Goal: Task Accomplishment & Management: Manage account settings

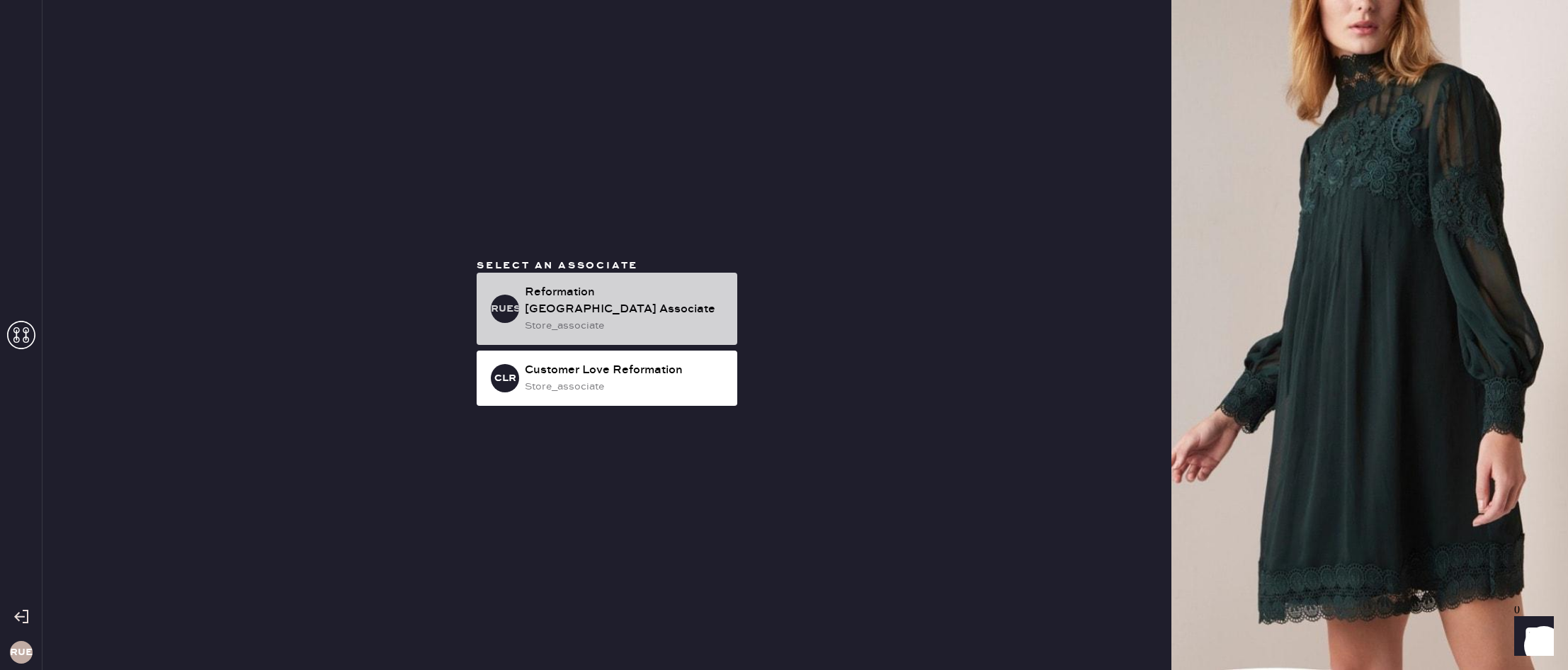
click at [671, 295] on div "Reformation [GEOGRAPHIC_DATA] Associate" at bounding box center [625, 302] width 201 height 34
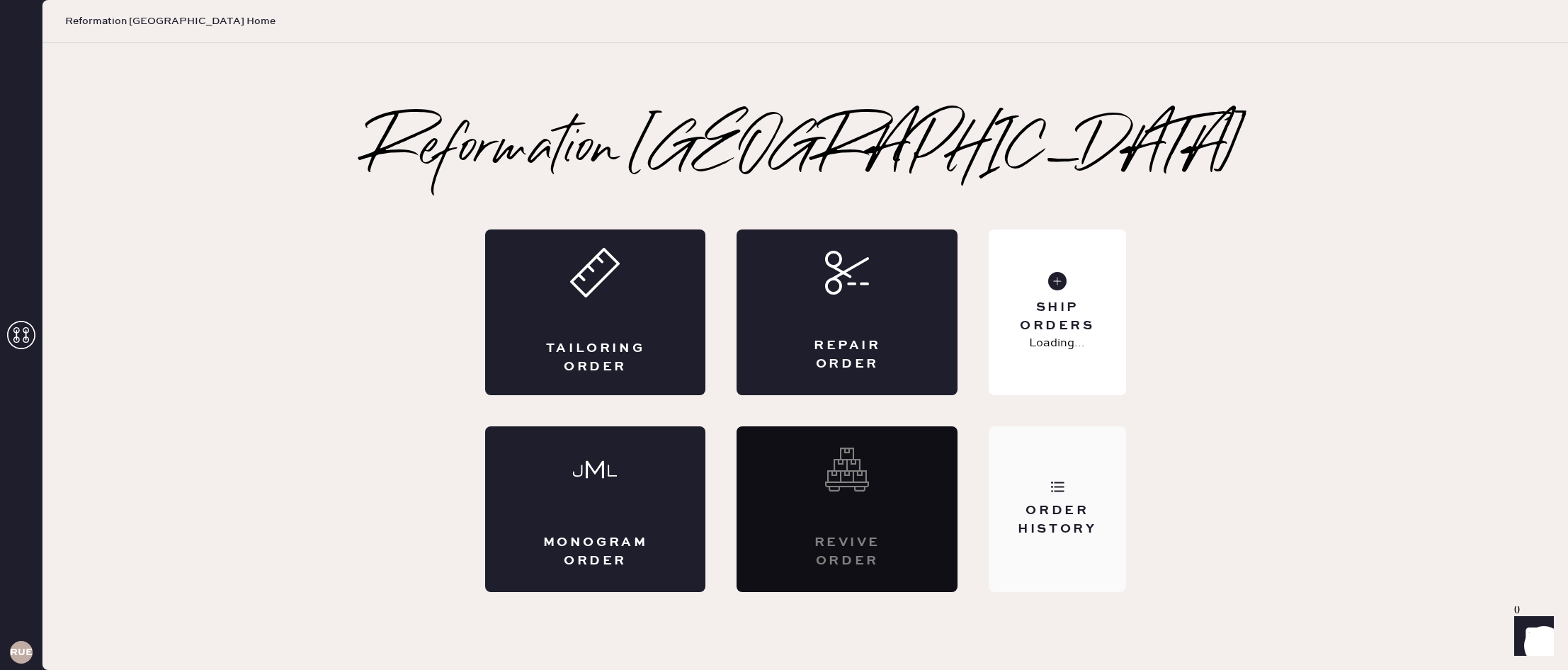
click at [1044, 488] on div "Order History" at bounding box center [1057, 509] width 137 height 166
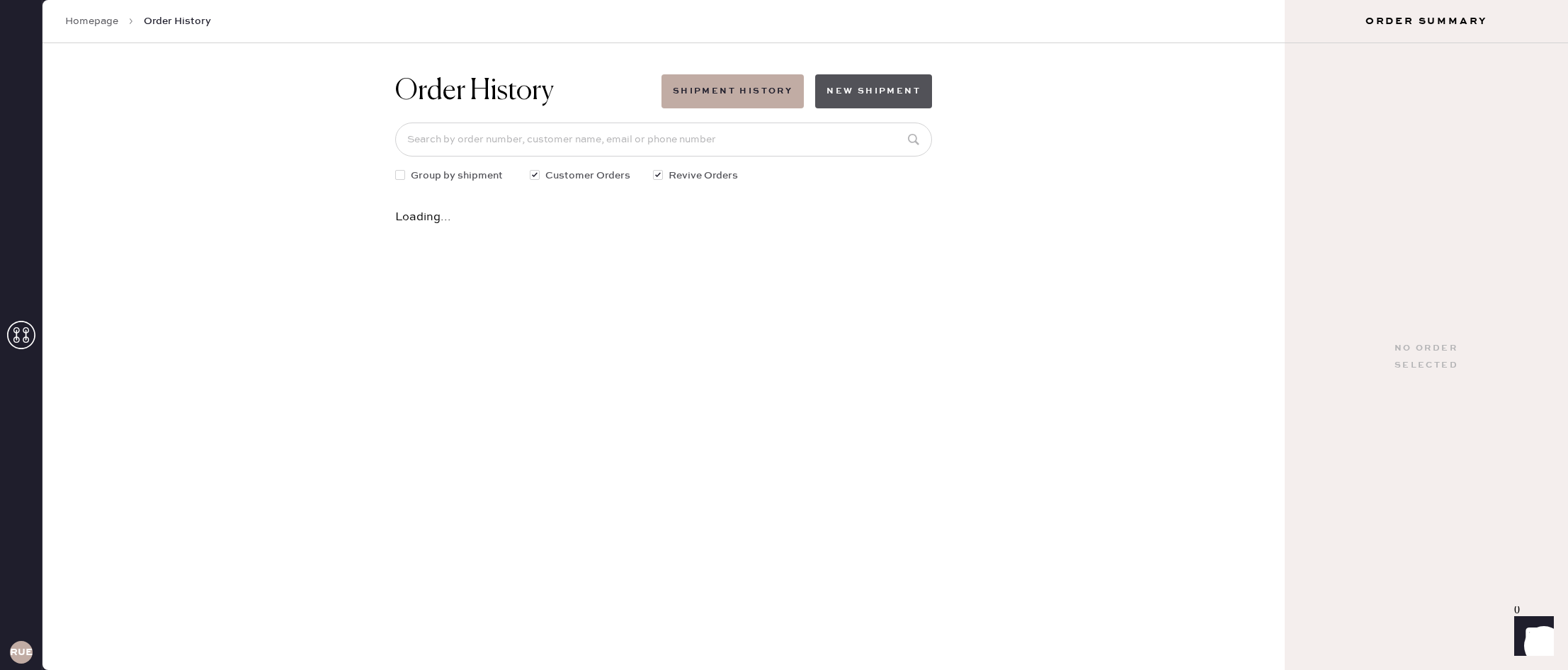
click at [850, 94] on button "New Shipment" at bounding box center [873, 91] width 117 height 34
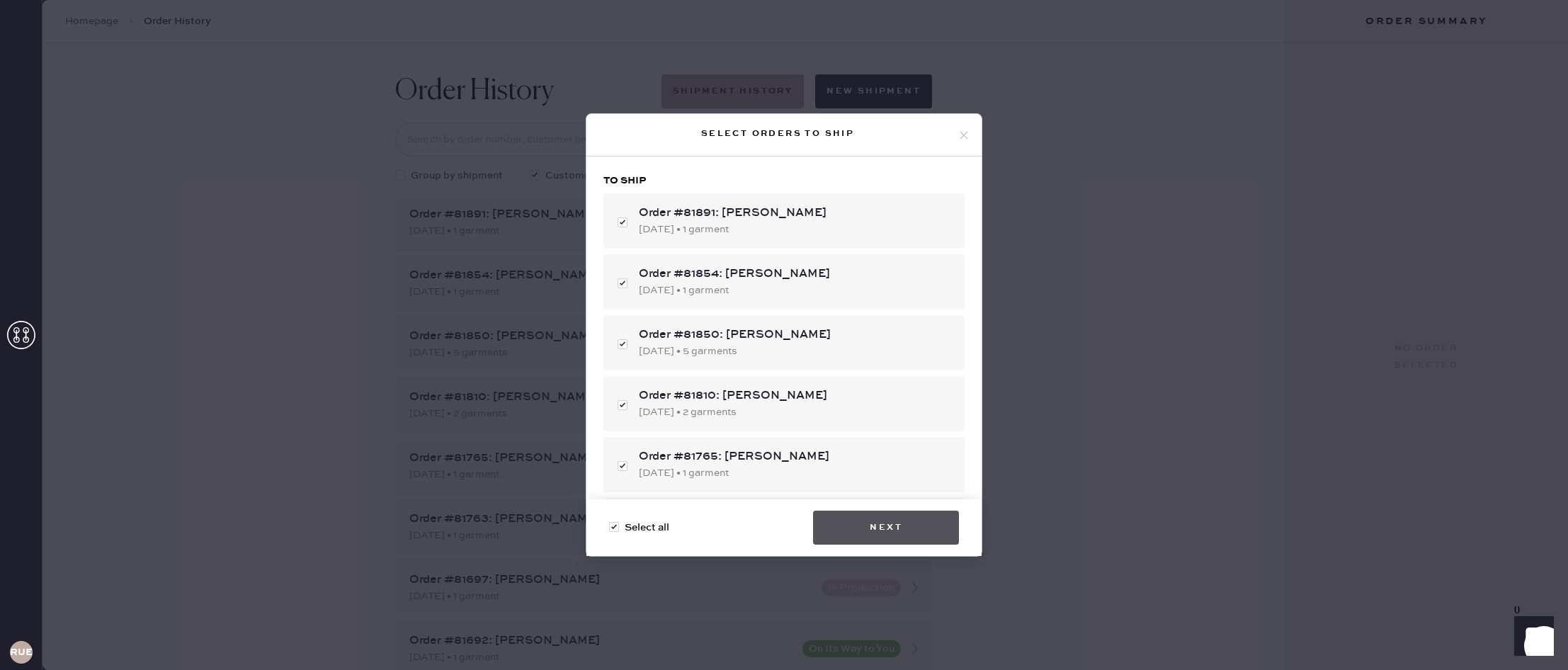
click at [899, 514] on button "Next" at bounding box center [886, 528] width 146 height 34
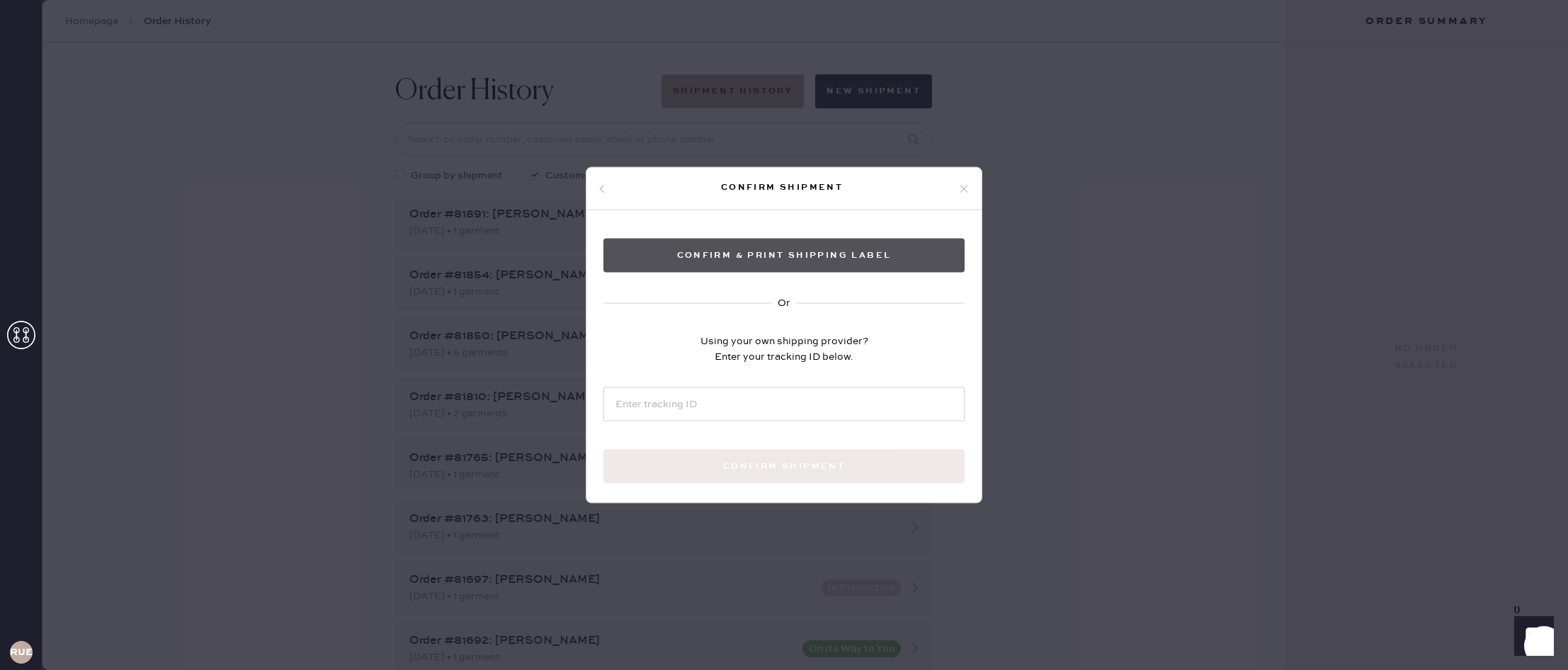
click at [763, 247] on button "Confirm & Print shipping label" at bounding box center [784, 256] width 362 height 34
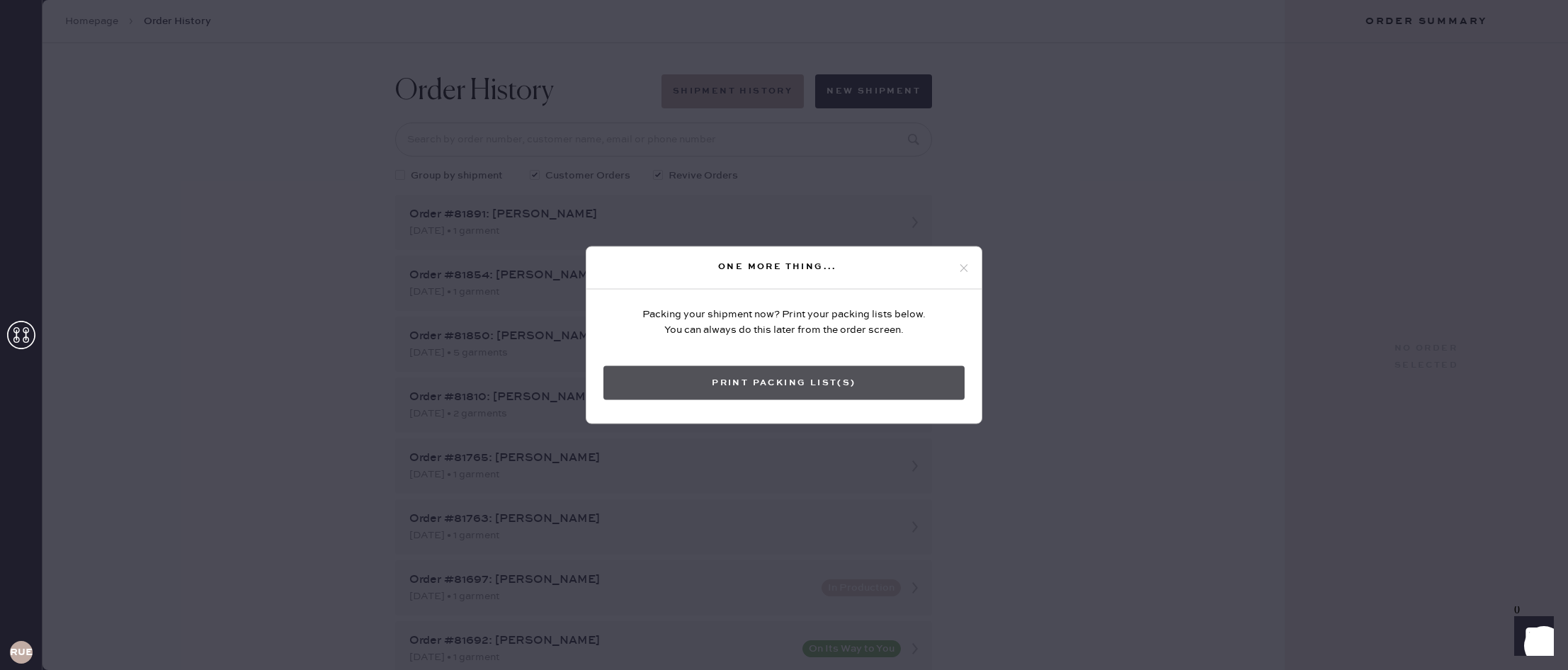
click at [883, 374] on button "Print Packing List(s)" at bounding box center [784, 384] width 362 height 34
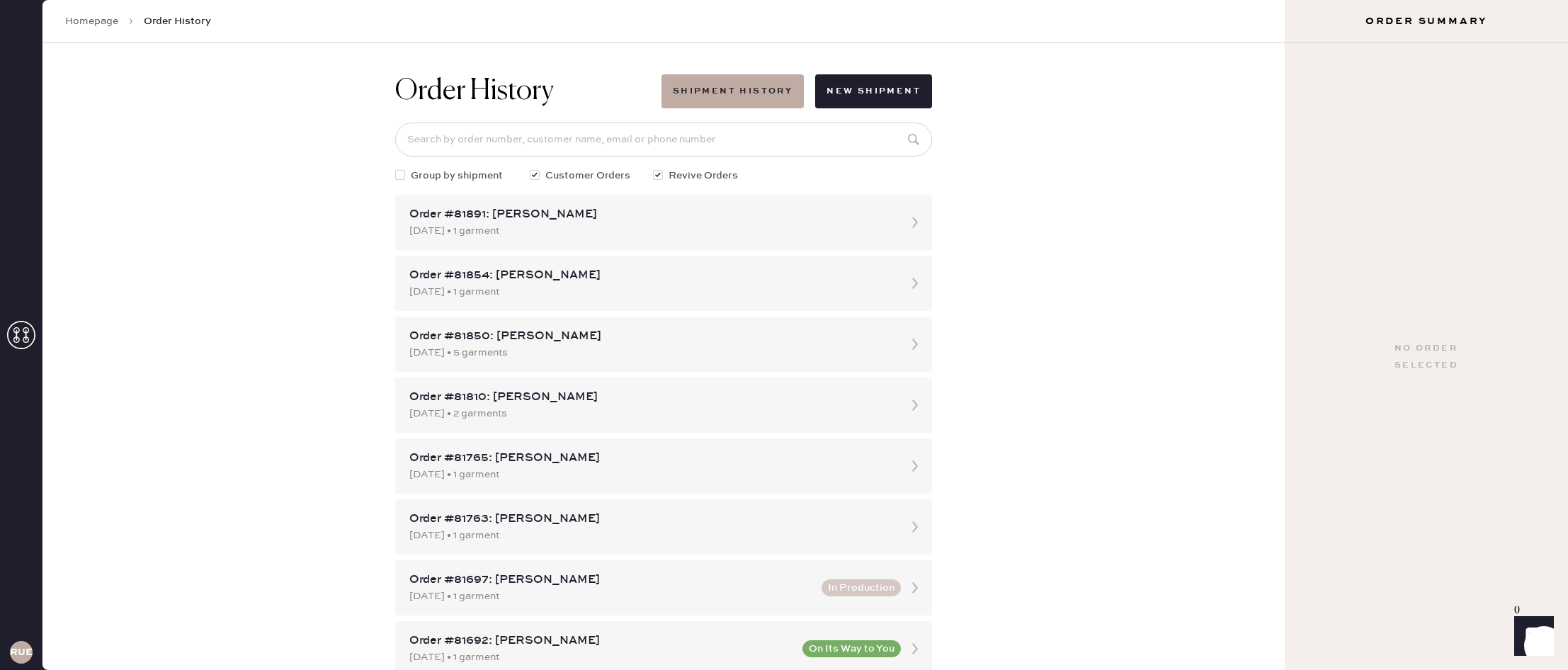
click at [87, 29] on div "Homepage Order History" at bounding box center [664, 21] width 1243 height 43
click at [113, 18] on link "Homepage" at bounding box center [91, 21] width 53 height 14
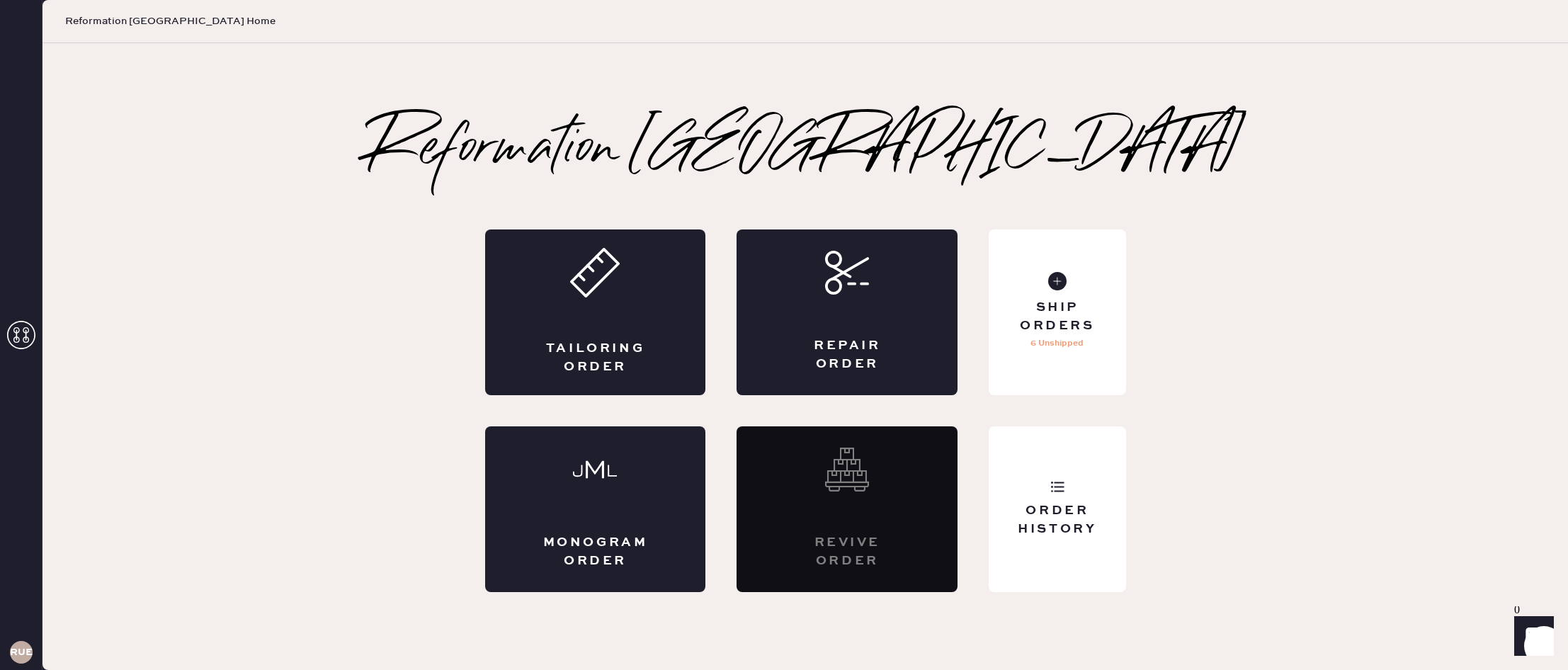
click at [1071, 425] on div "Tailoring Order Repair Order Monogram Order Revive order Order History Ship Ord…" at bounding box center [806, 410] width 641 height 363
click at [1083, 458] on div "Order History" at bounding box center [1057, 509] width 137 height 166
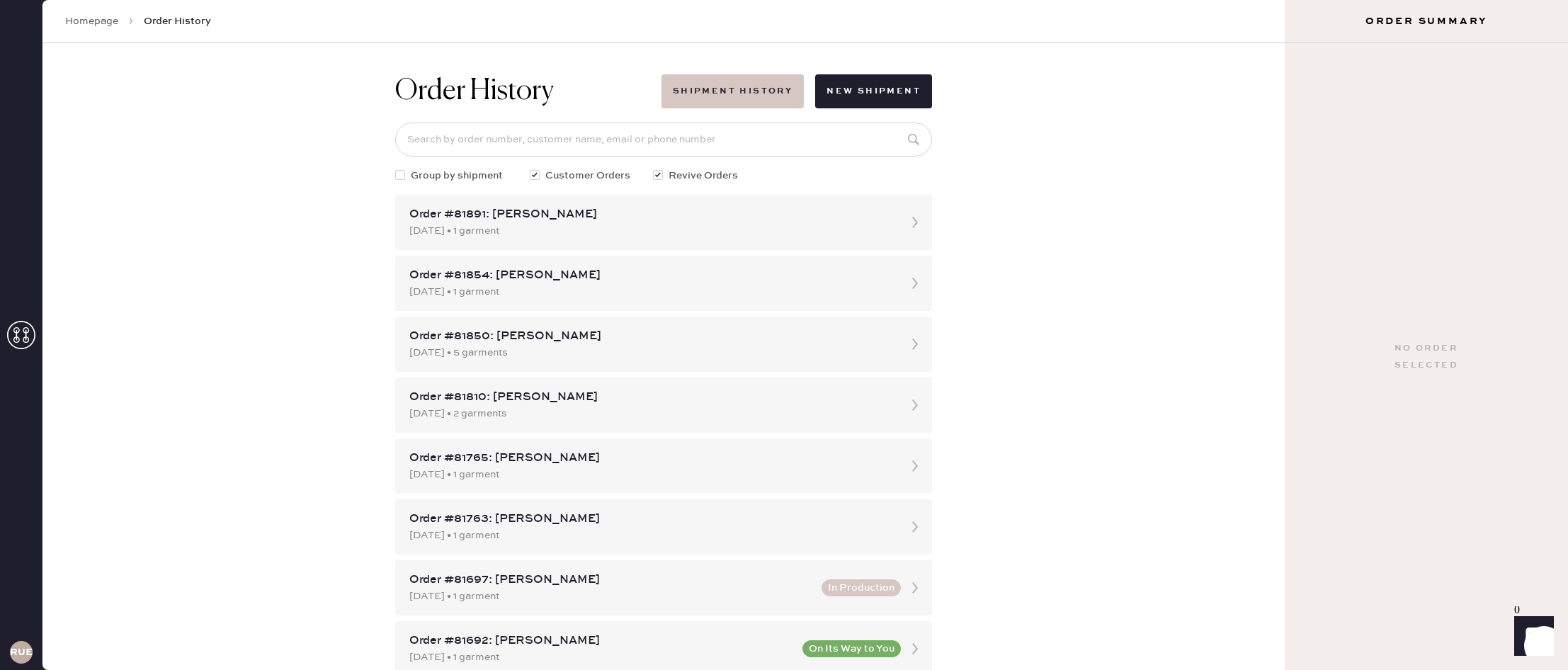
click at [723, 90] on button "Shipment History" at bounding box center [733, 91] width 143 height 34
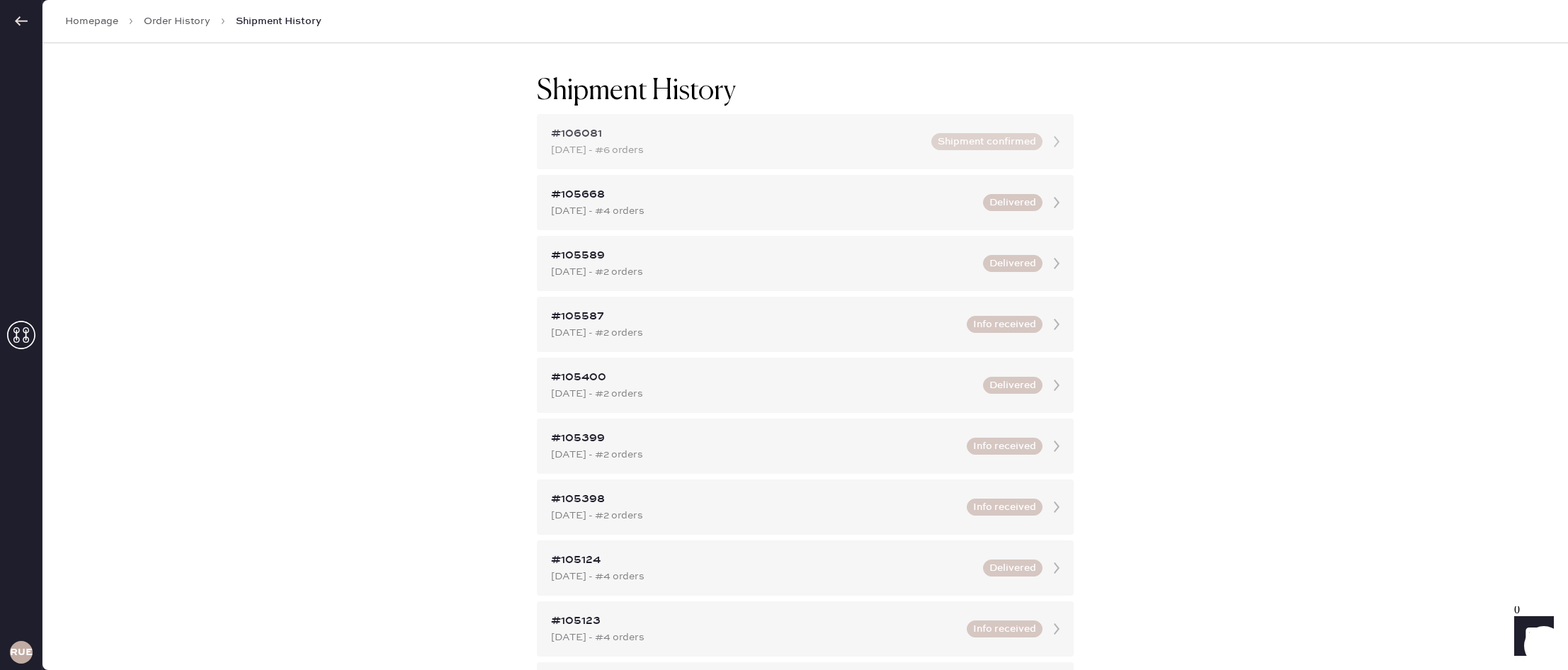
click at [765, 159] on div "#106081 [DATE] - #6 orders Shipment confirmed" at bounding box center [805, 142] width 537 height 55
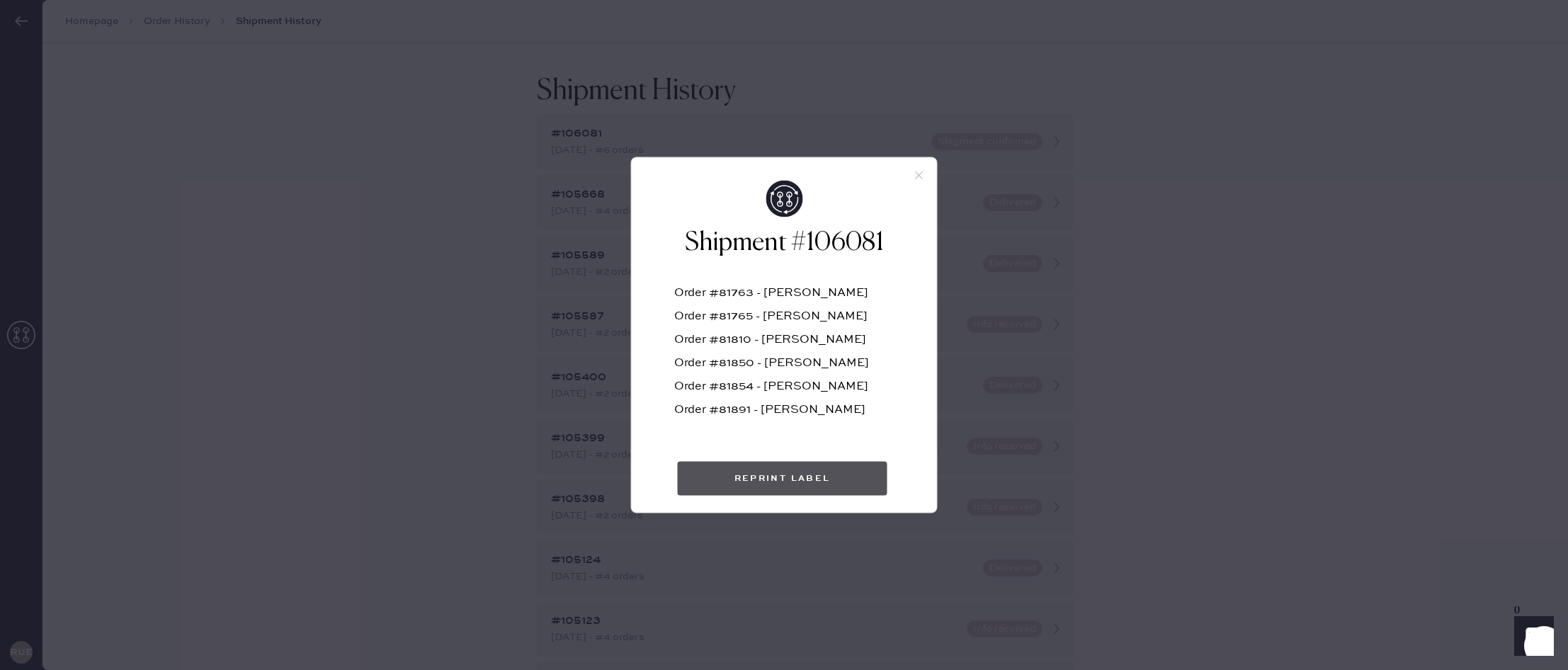
click at [823, 476] on button "Reprint Label" at bounding box center [782, 479] width 209 height 34
click at [1211, 248] on div "Shipment #106081 Order #81763 - [PERSON_NAME] Order #81765 - [PERSON_NAME] Orde…" at bounding box center [784, 335] width 1568 height 670
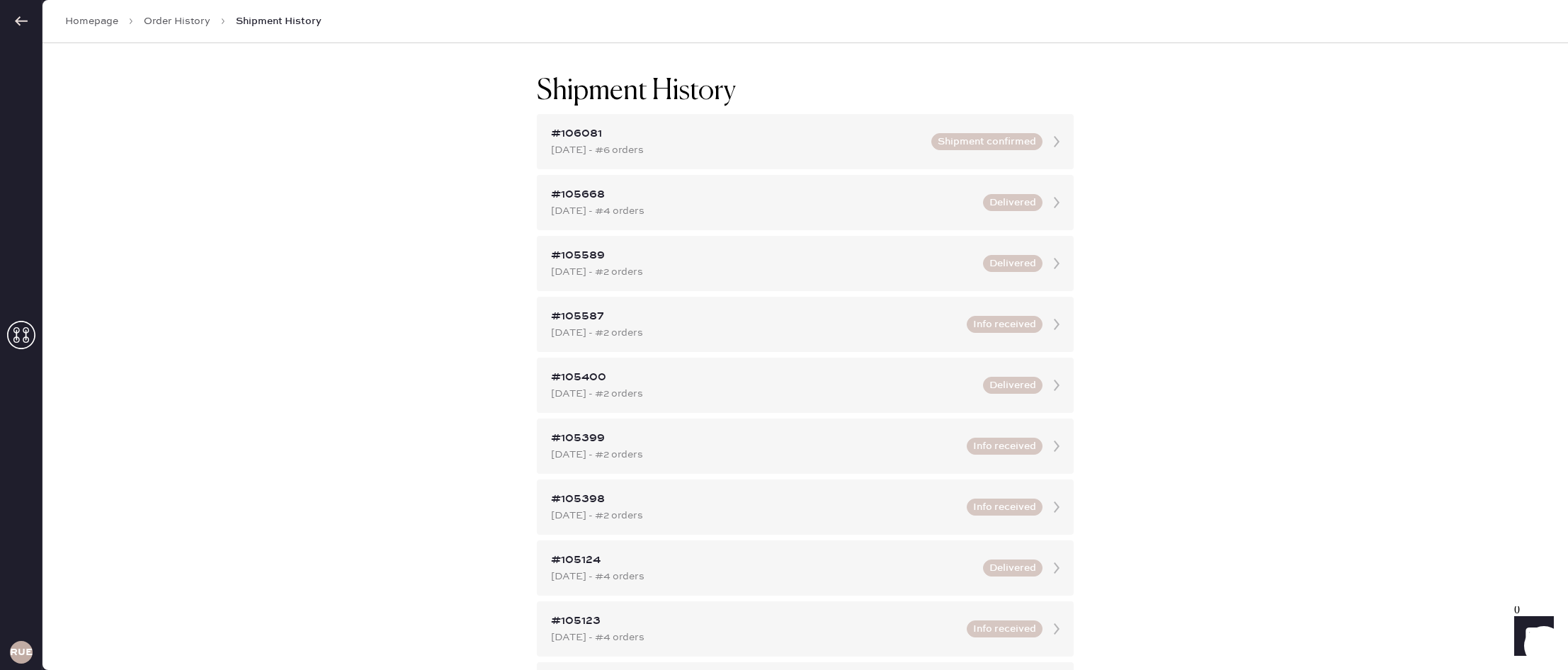
click at [195, 14] on link "Order History" at bounding box center [177, 21] width 67 height 14
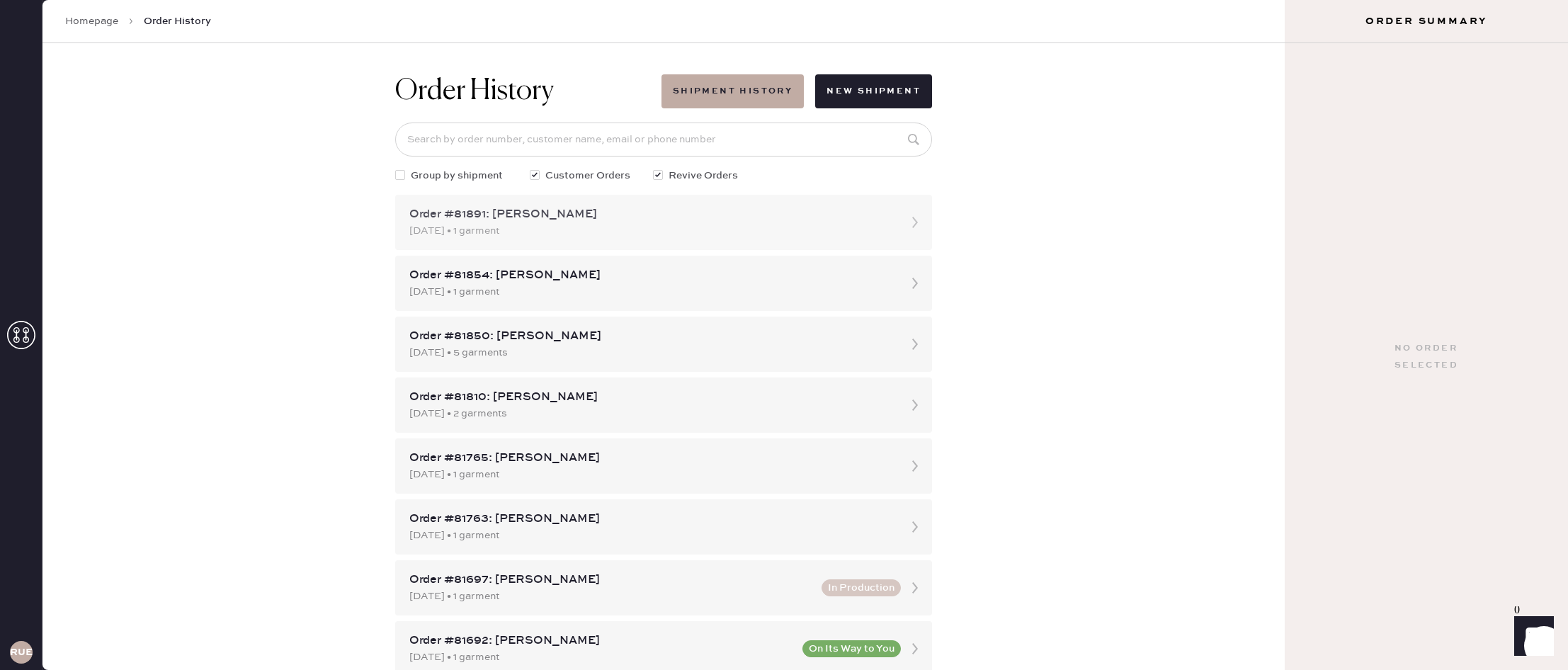
click at [650, 217] on div "Order #81891: [PERSON_NAME]" at bounding box center [651, 215] width 483 height 17
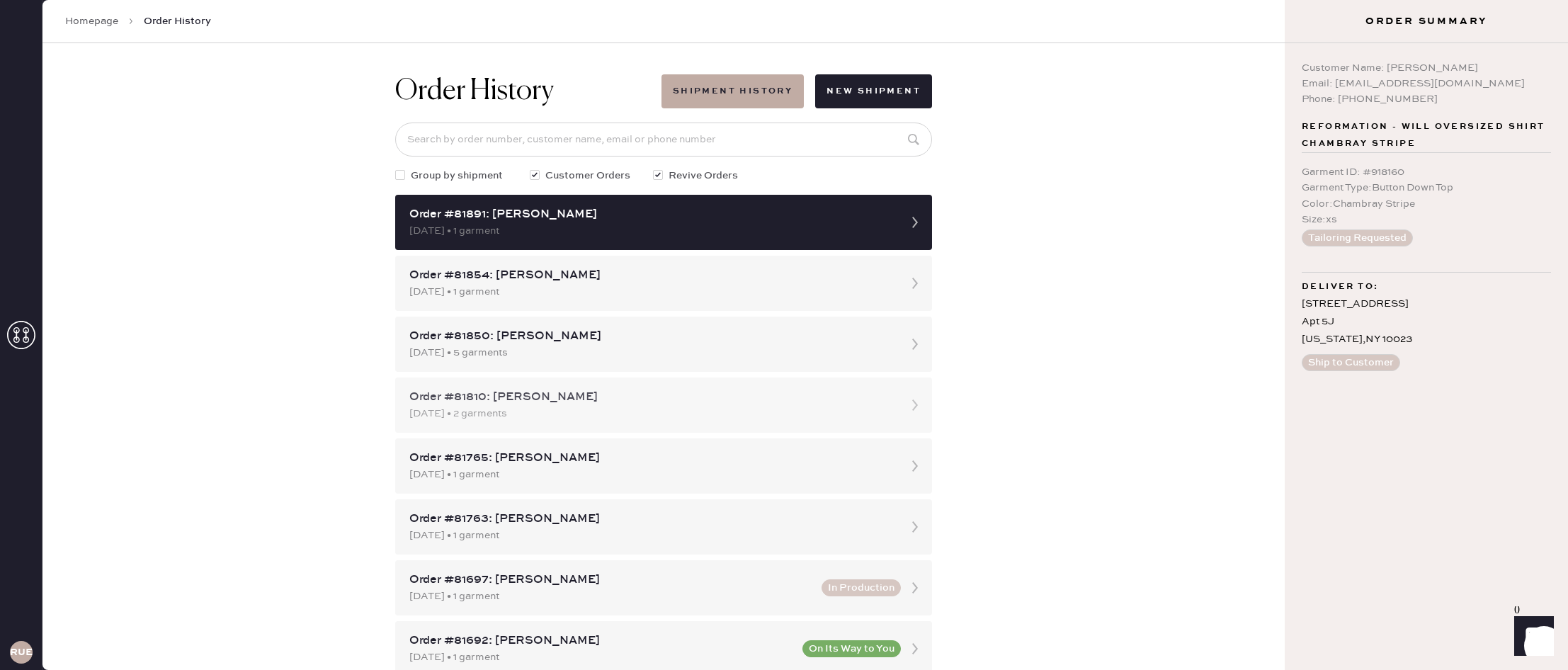
click at [711, 418] on div "[DATE] • 2 garments" at bounding box center [651, 414] width 483 height 15
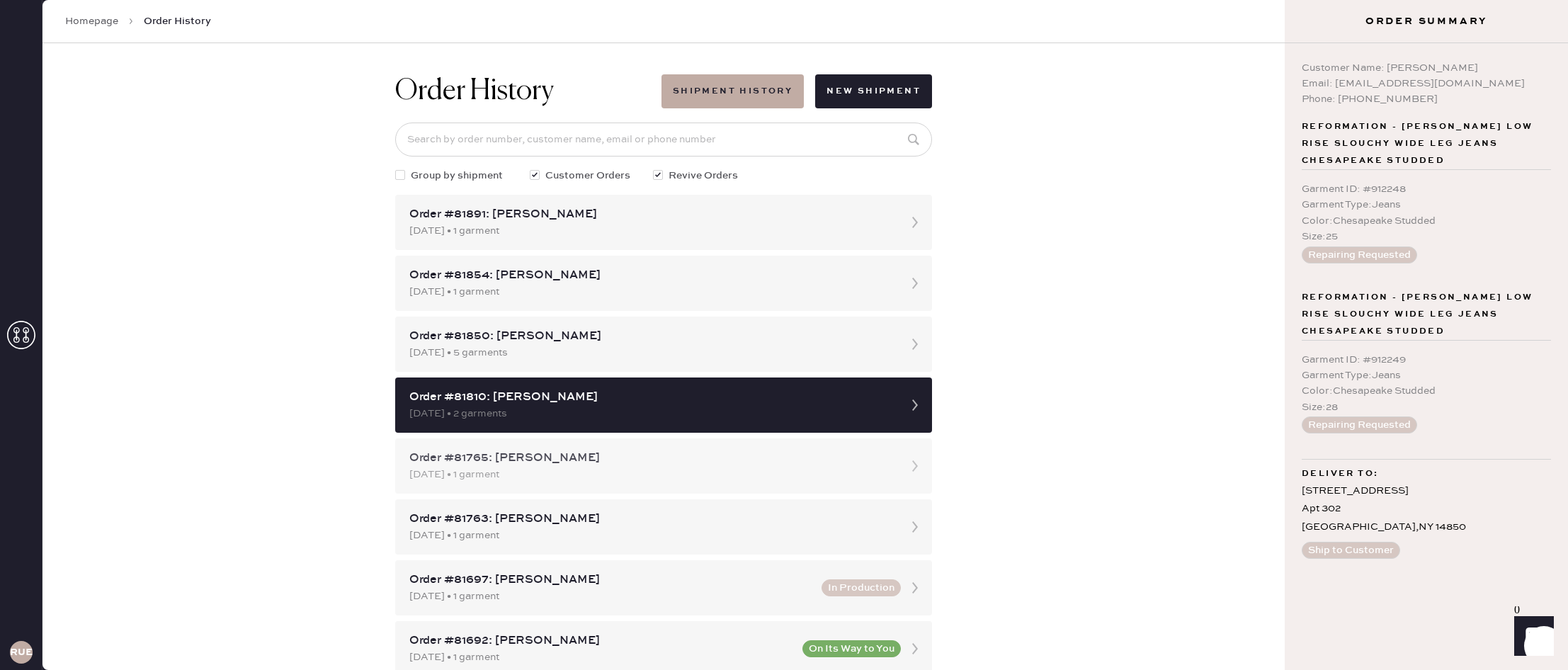
scroll to position [7, 0]
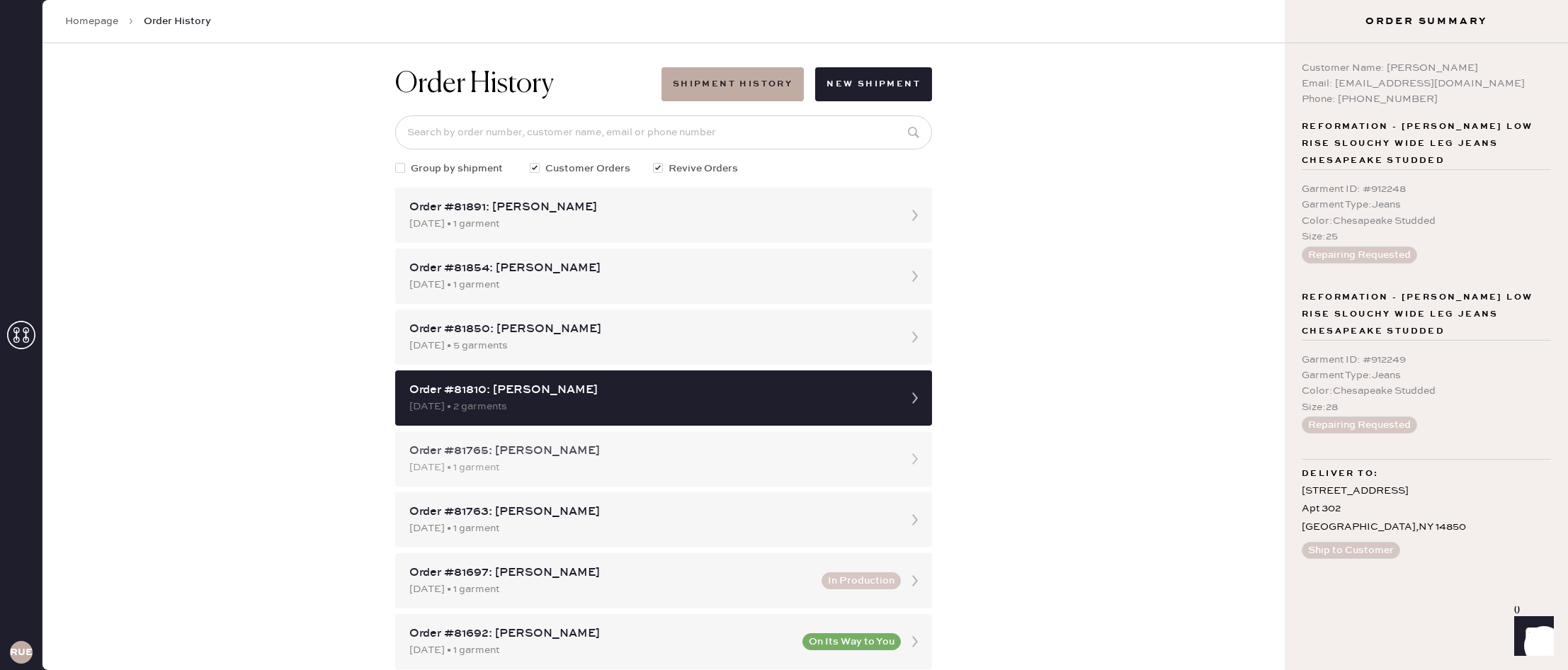
click at [816, 463] on div "[DATE] • 1 garment" at bounding box center [651, 467] width 483 height 15
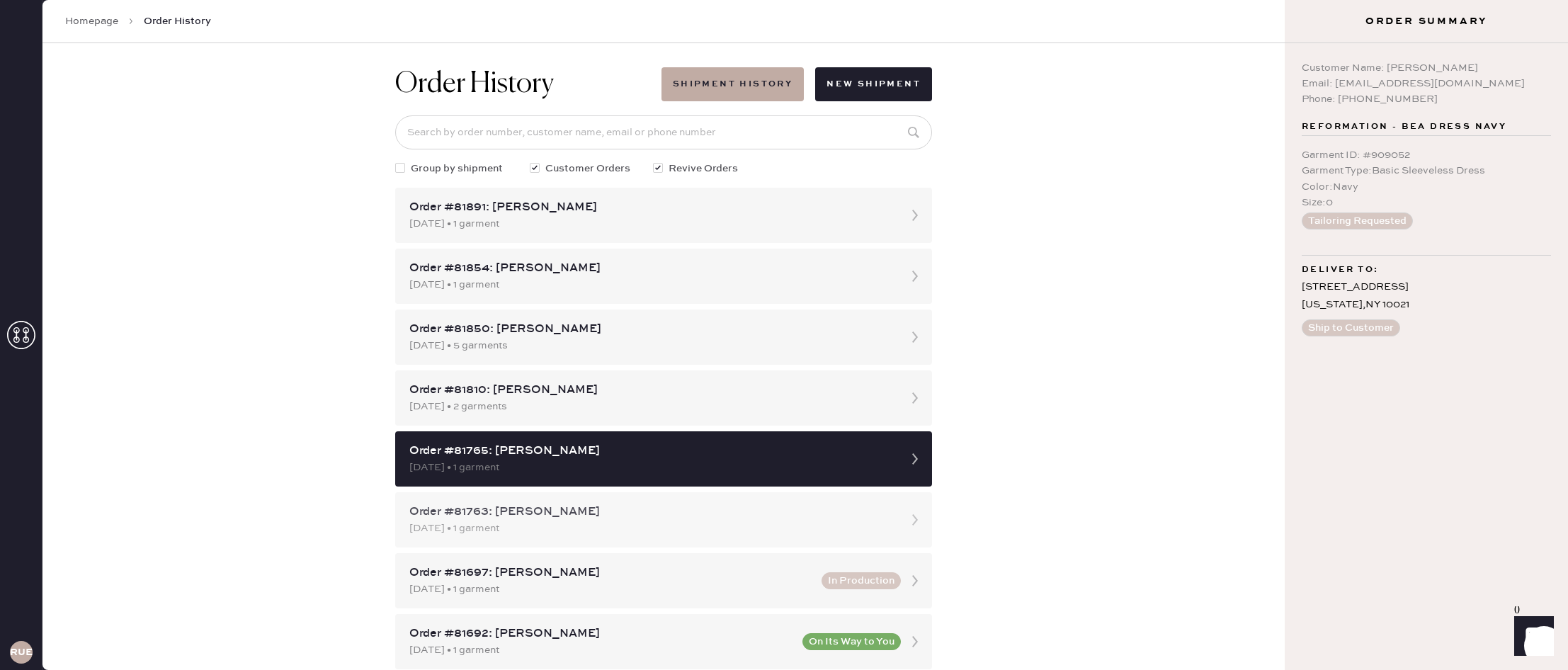
click at [829, 517] on div "Order #81763: [PERSON_NAME]" at bounding box center [651, 512] width 483 height 17
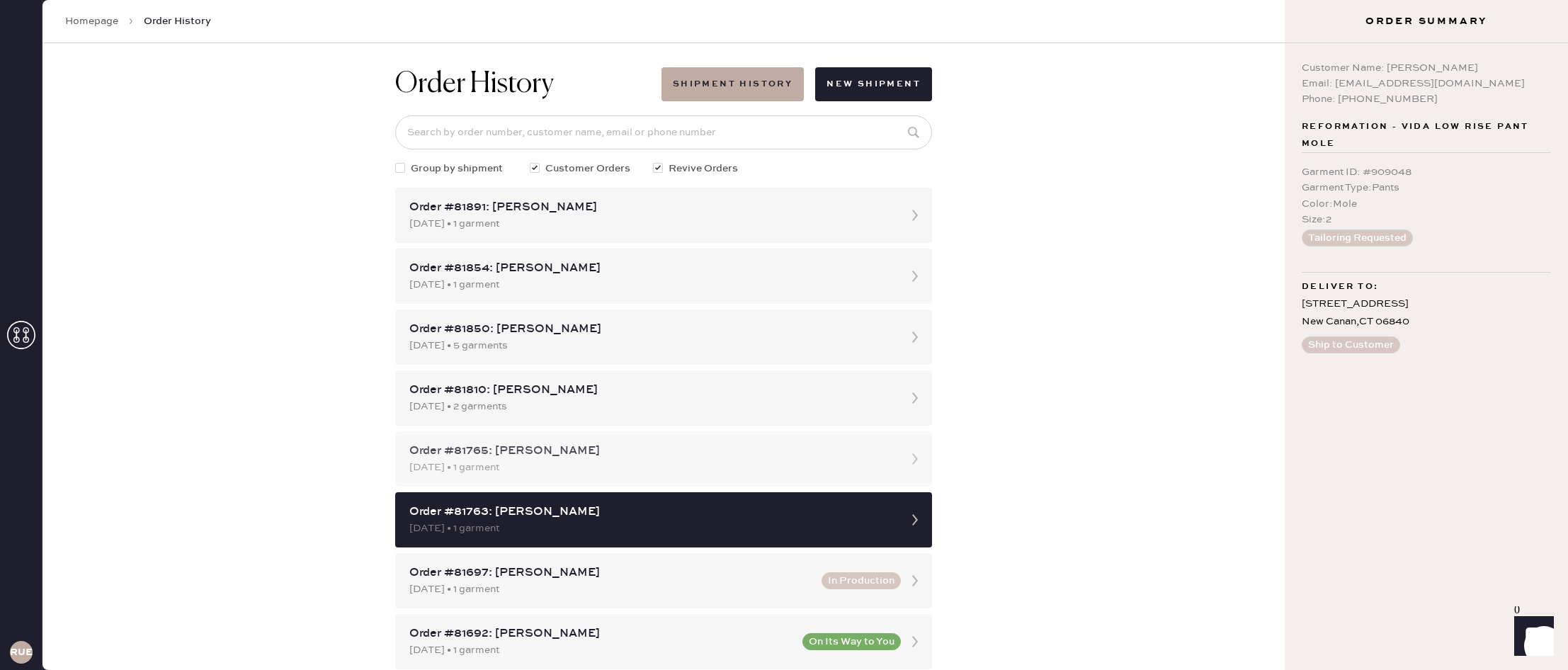
click at [719, 470] on div "[DATE] • 1 garment" at bounding box center [651, 467] width 483 height 15
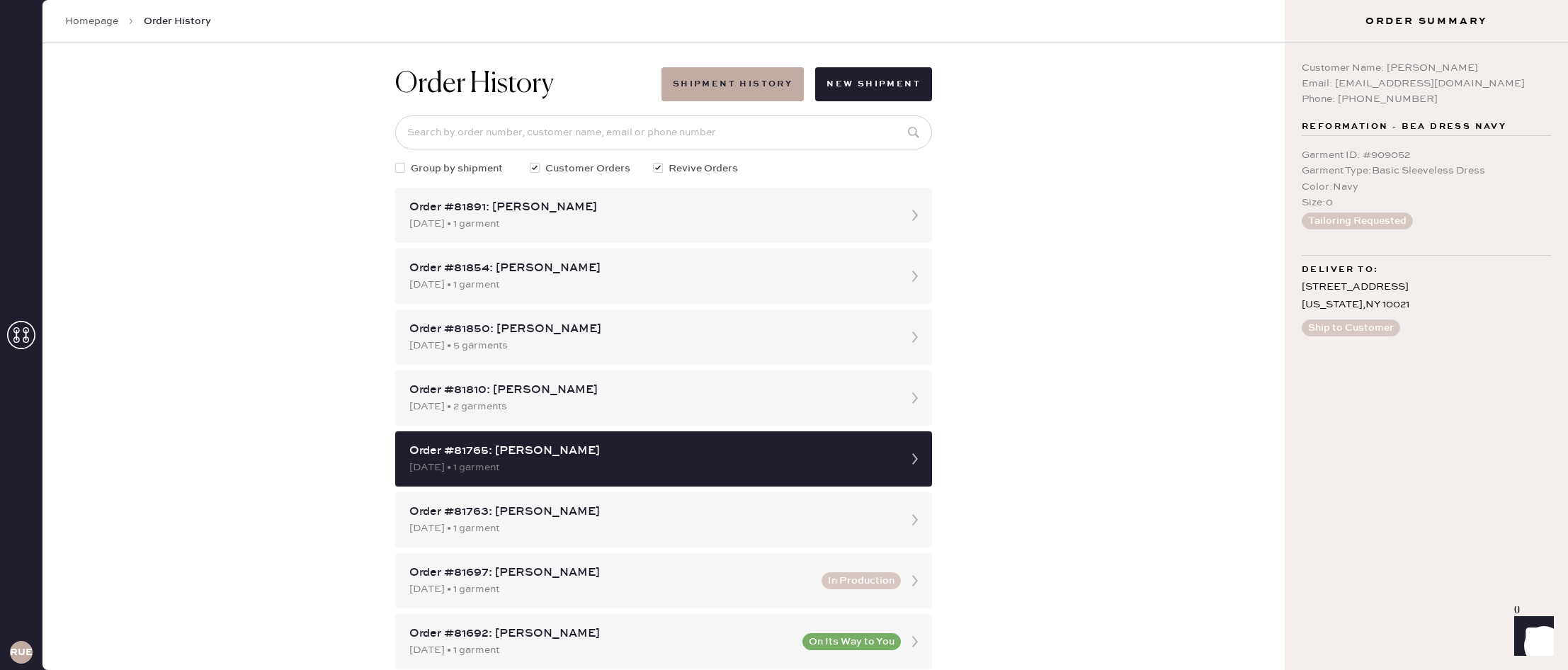
click at [1362, 226] on button "Tailoring Requested" at bounding box center [1357, 221] width 111 height 17
click at [538, 506] on div "Order #81763: [PERSON_NAME]" at bounding box center [651, 512] width 483 height 17
